Goal: Task Accomplishment & Management: Manage account settings

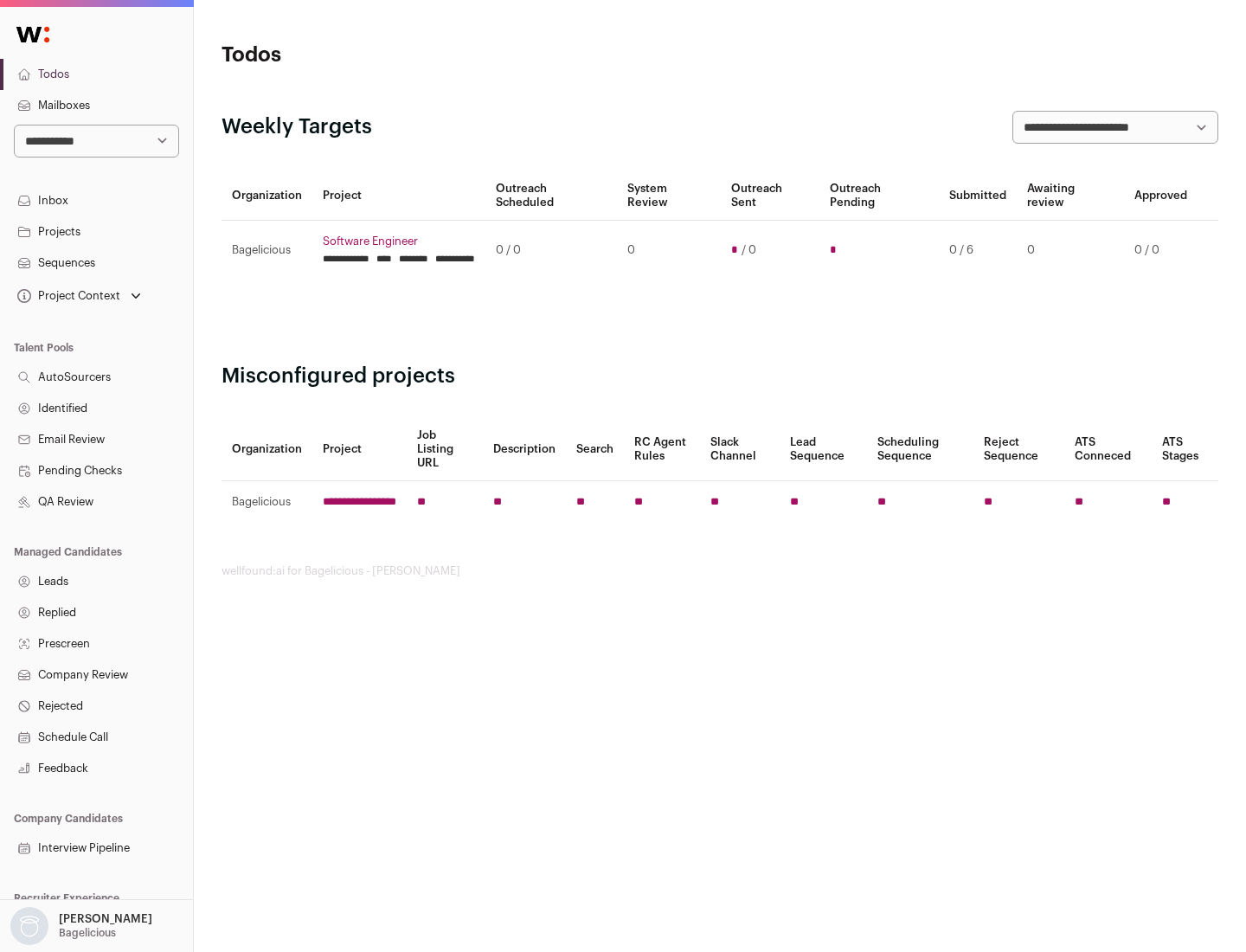
click at [96, 231] on link "Projects" at bounding box center [97, 232] width 193 height 31
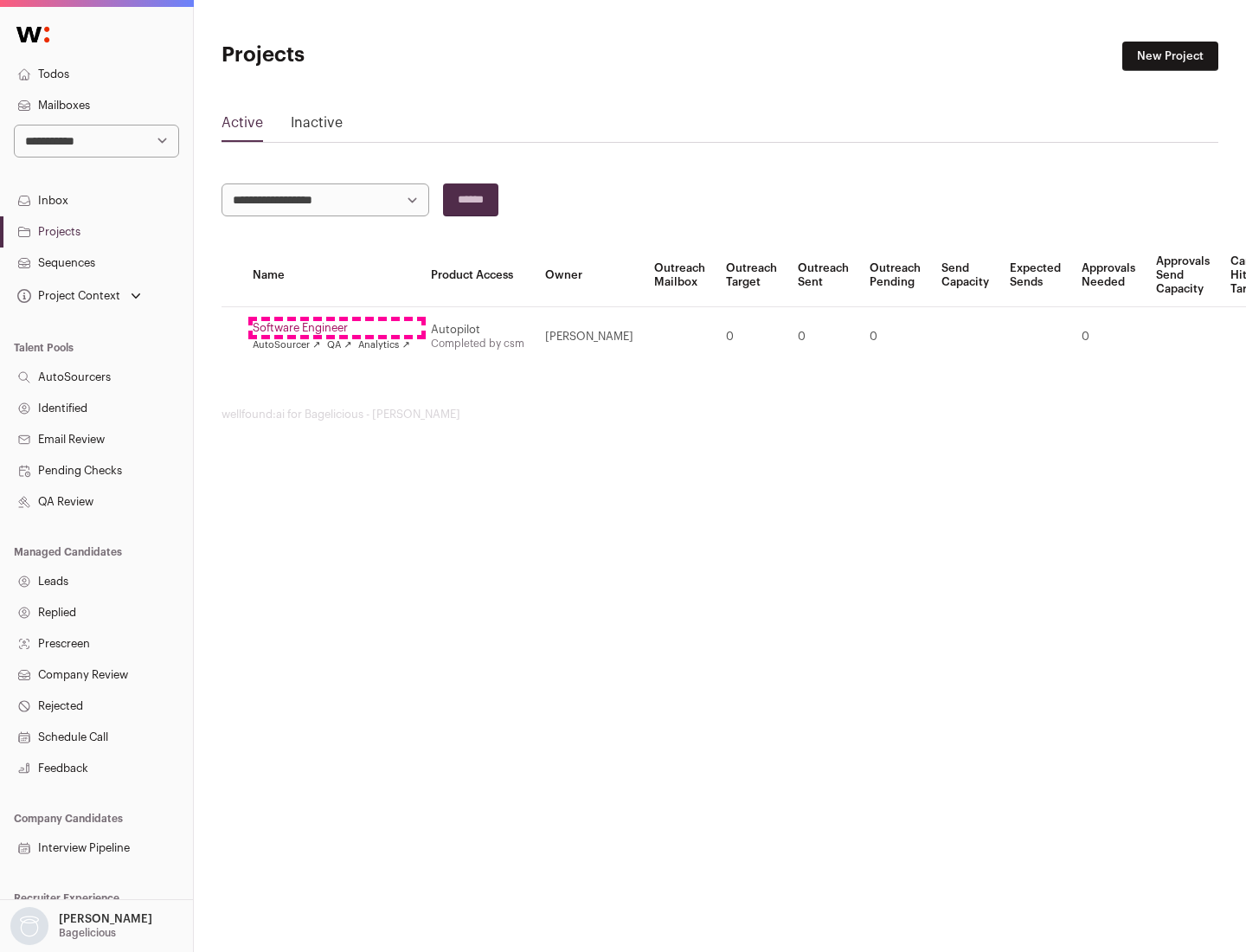
click at [337, 328] on link "Software Engineer" at bounding box center [331, 327] width 157 height 14
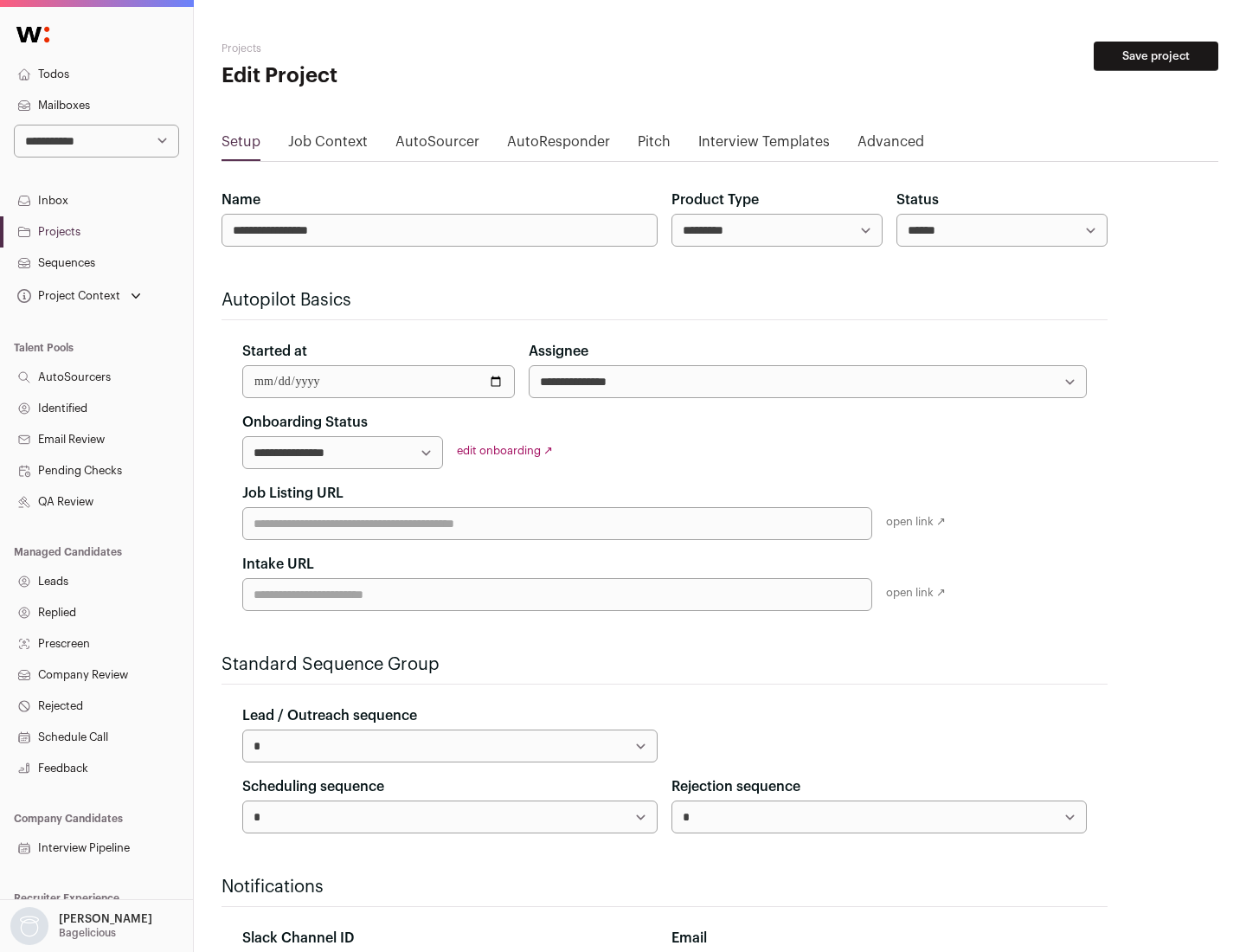
click at [1156, 56] on button "Save project" at bounding box center [1155, 56] width 124 height 29
